Goal: Entertainment & Leisure: Consume media (video, audio)

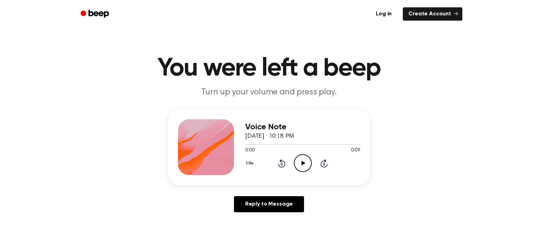
click at [301, 165] on icon at bounding box center [303, 163] width 4 height 5
click at [312, 162] on div "1.0x Rewind 5 seconds Pause Audio Skip 5 seconds" at bounding box center [302, 163] width 115 height 18
click at [301, 162] on icon at bounding box center [302, 163] width 3 height 5
click at [303, 161] on icon "Play Audio" at bounding box center [303, 163] width 18 height 18
click at [300, 166] on icon "Play Audio" at bounding box center [303, 163] width 18 height 18
